Goal: Check status: Check status

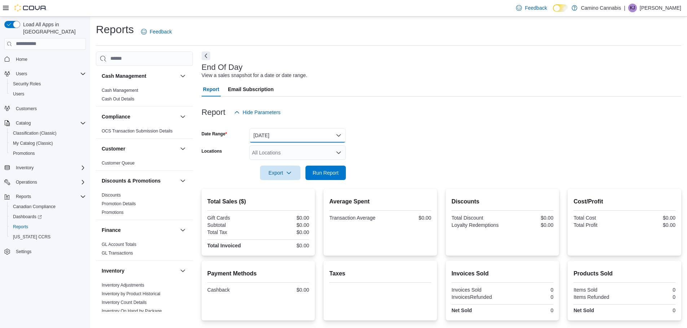
click at [293, 137] on button "[DATE]" at bounding box center [297, 135] width 97 height 14
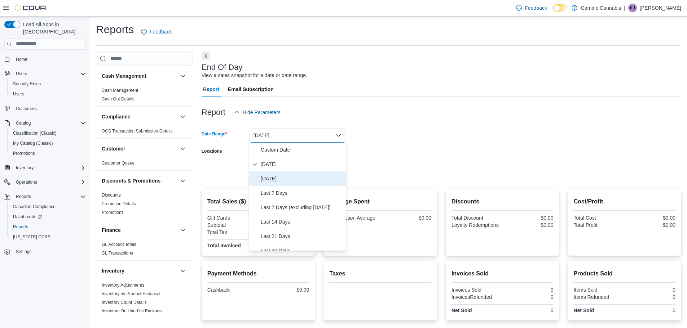
drag, startPoint x: 284, startPoint y: 175, endPoint x: 293, endPoint y: 177, distance: 9.2
click at [284, 175] on span "[DATE]" at bounding box center [302, 178] width 82 height 9
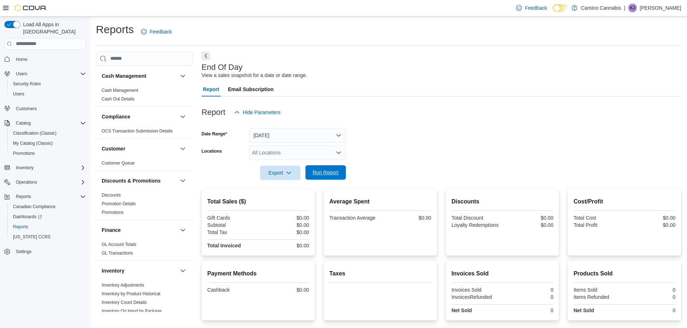
click at [333, 170] on span "Run Report" at bounding box center [326, 172] width 26 height 7
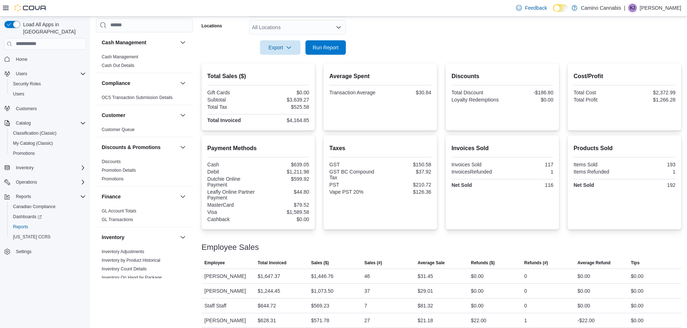
scroll to position [131, 0]
